Goal: Information Seeking & Learning: Learn about a topic

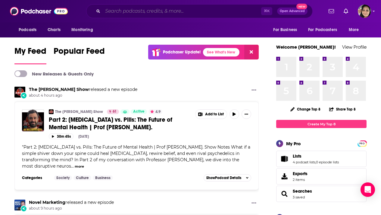
click at [139, 11] on input "Search podcasts, credits, & more..." at bounding box center [182, 11] width 159 height 10
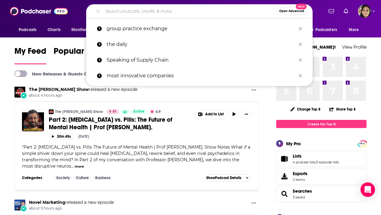
paste input "Livelong Podcast"
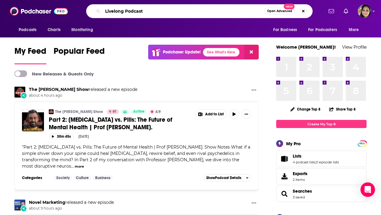
type input "Livelong Podcast"
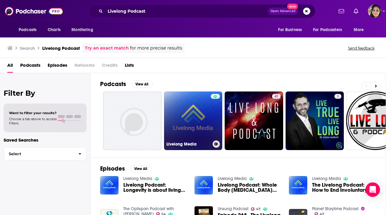
click at [196, 124] on link "Livelong Media" at bounding box center [193, 120] width 59 height 59
